Goal: Task Accomplishment & Management: Manage account settings

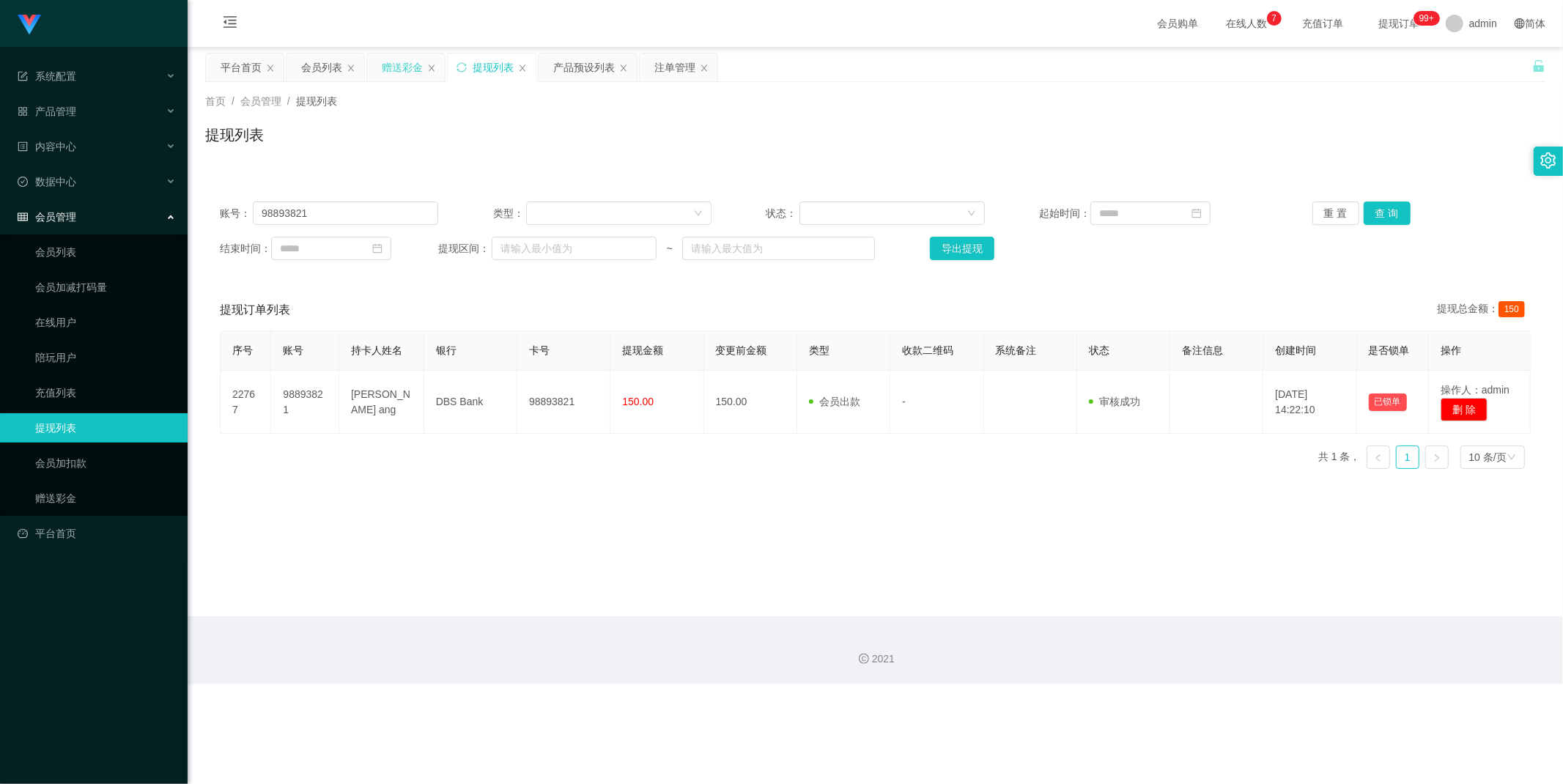
click at [406, 69] on div "赠送彩金" at bounding box center [402, 67] width 41 height 28
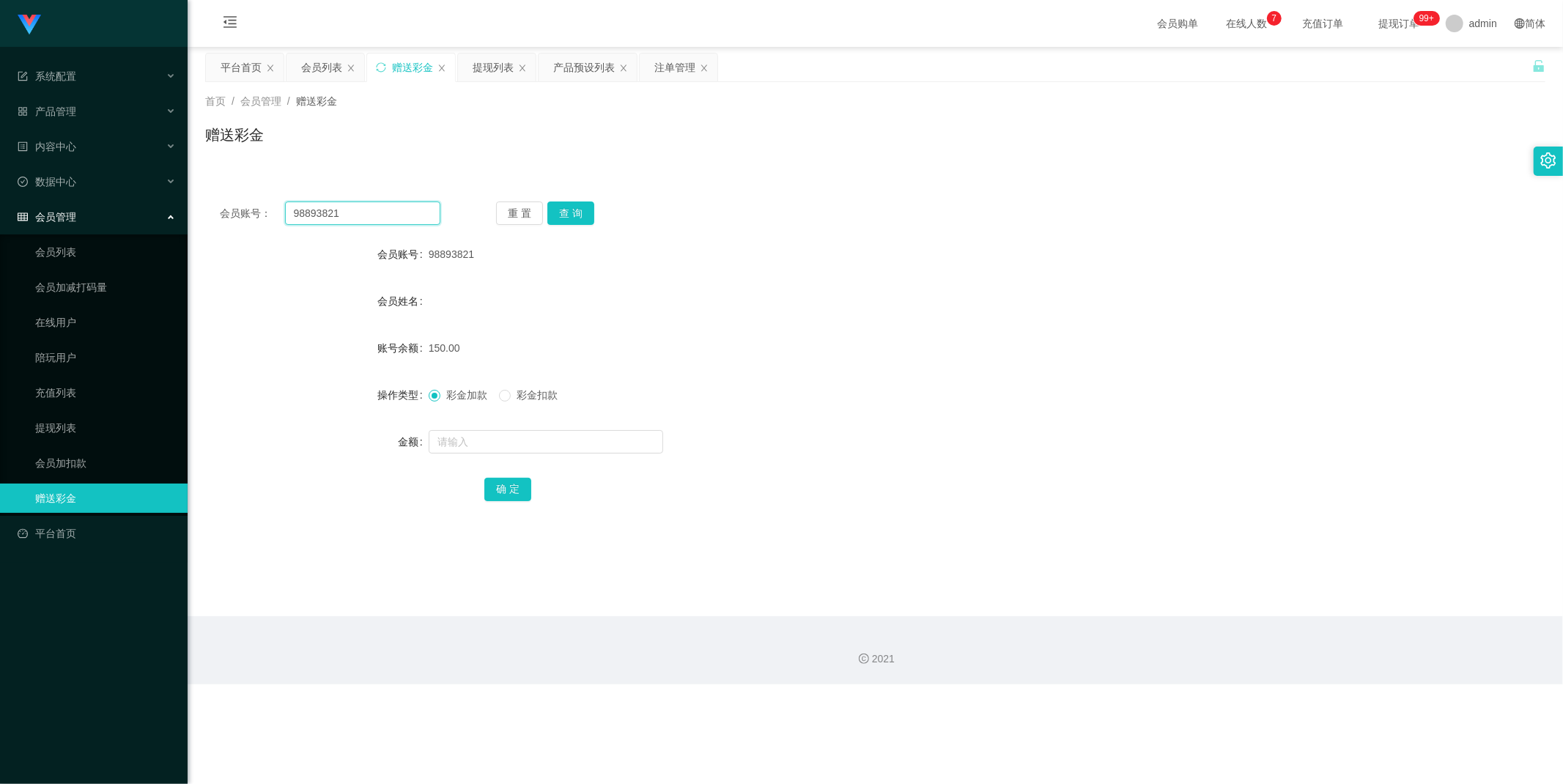
click at [362, 211] on input "98893821" at bounding box center [362, 213] width 156 height 24
click at [568, 210] on button "查 询" at bounding box center [571, 213] width 47 height 24
click at [458, 443] on input "text" at bounding box center [545, 442] width 234 height 24
type input "42"
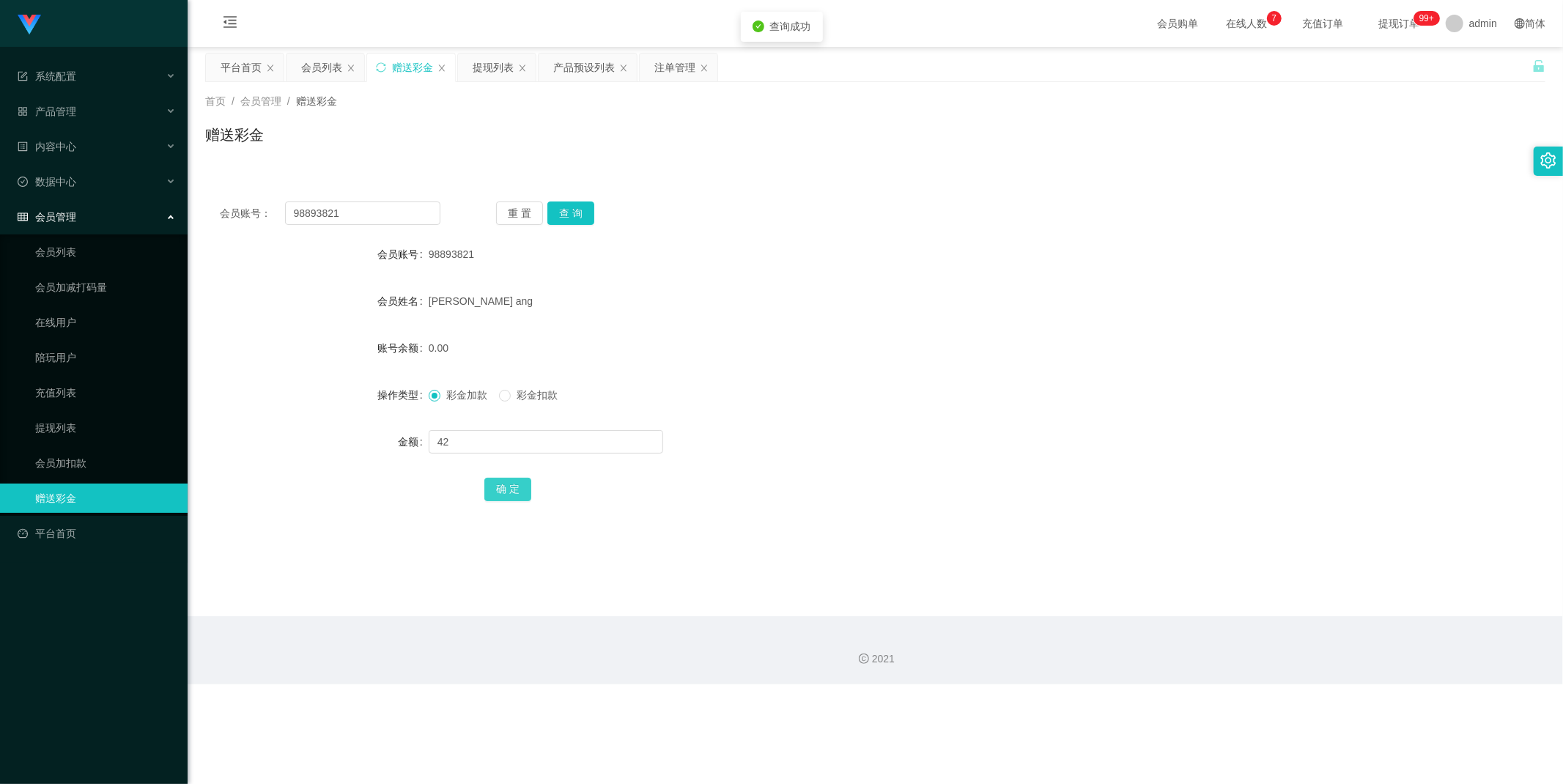
drag, startPoint x: 507, startPoint y: 492, endPoint x: 545, endPoint y: 470, distance: 43.9
click at [505, 491] on button "确 定" at bounding box center [508, 489] width 47 height 24
click at [477, 68] on div "提现列表" at bounding box center [492, 67] width 41 height 28
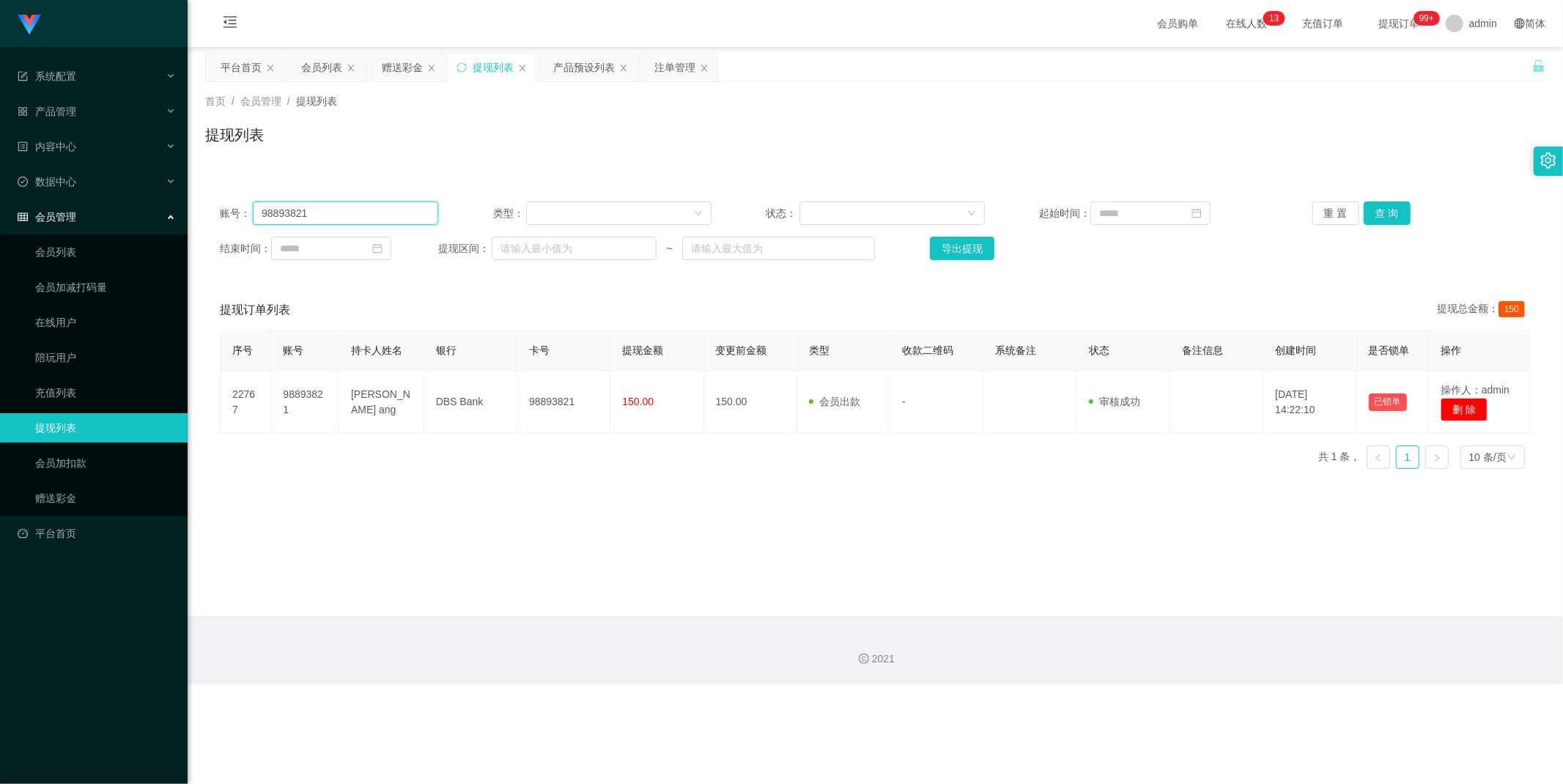
click at [392, 214] on input "98893821" at bounding box center [345, 213] width 186 height 24
paste input "Zane123"
type input "Zane123"
click at [1383, 209] on button "查 询" at bounding box center [1387, 213] width 47 height 24
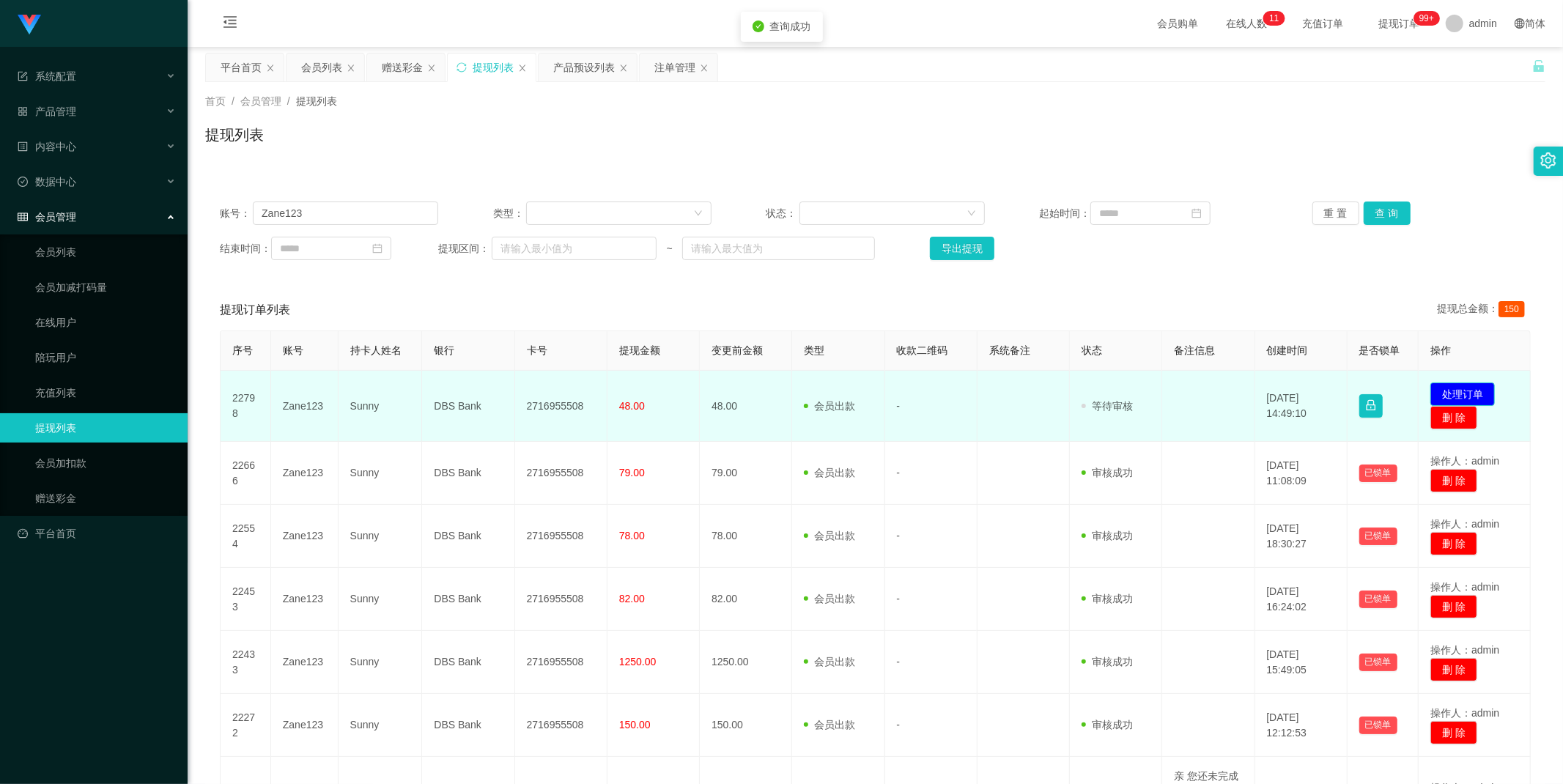
click at [1462, 390] on button "处理订单" at bounding box center [1462, 394] width 64 height 24
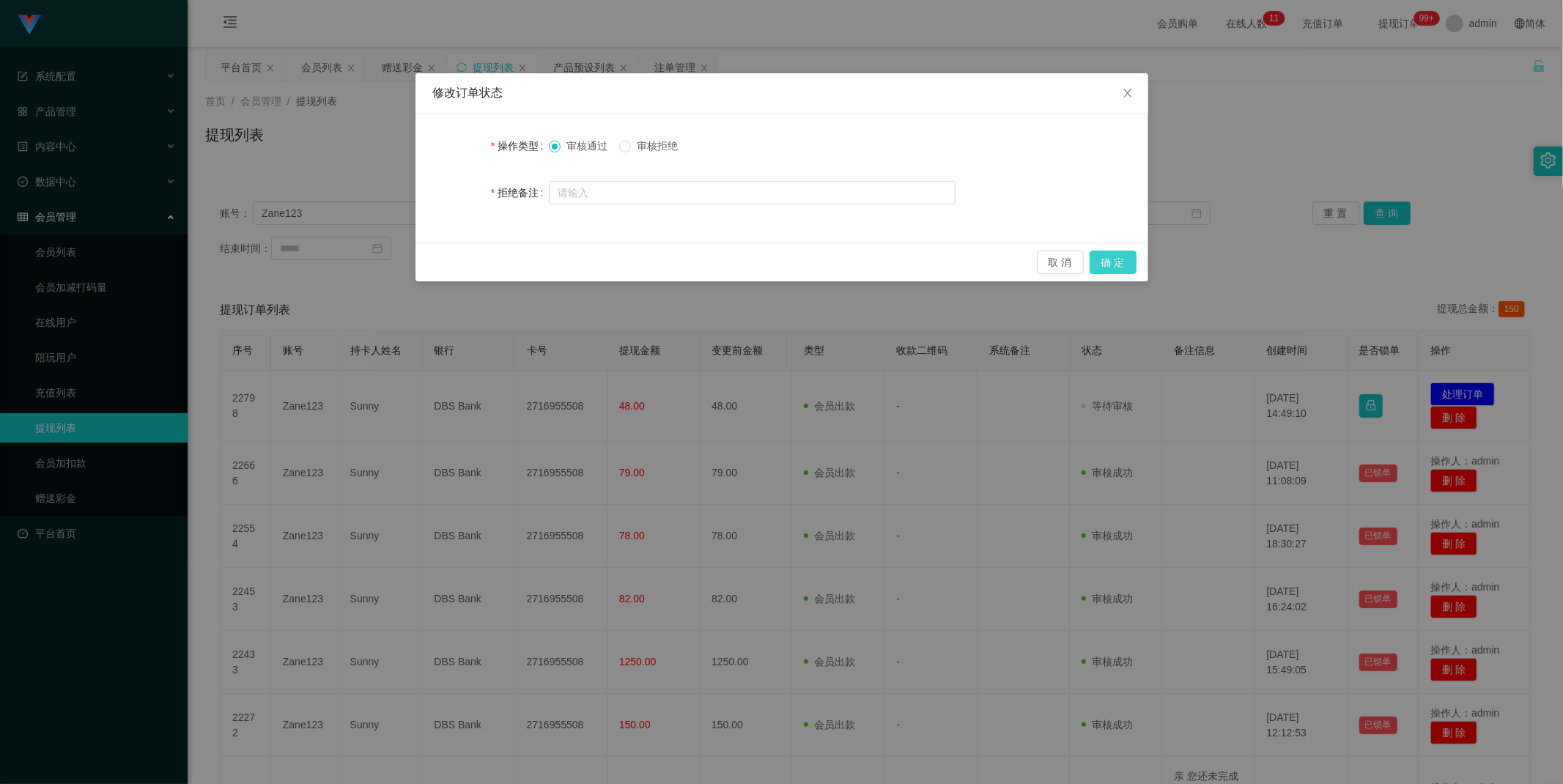
click at [1119, 265] on button "确 定" at bounding box center [1113, 262] width 47 height 24
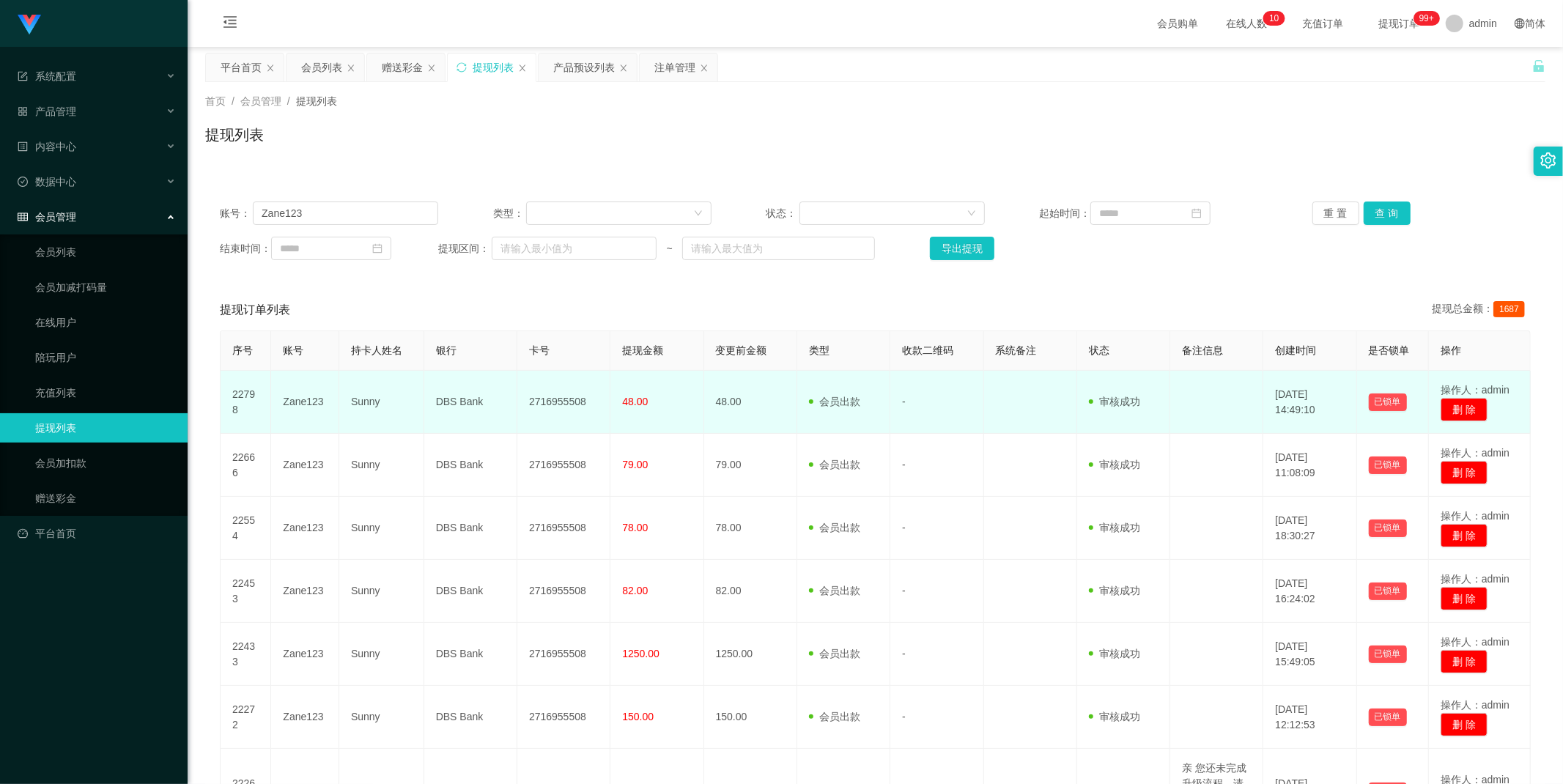
click at [558, 402] on td "2716955508" at bounding box center [564, 402] width 93 height 63
copy td "2716955508"
